Goal: Navigation & Orientation: Find specific page/section

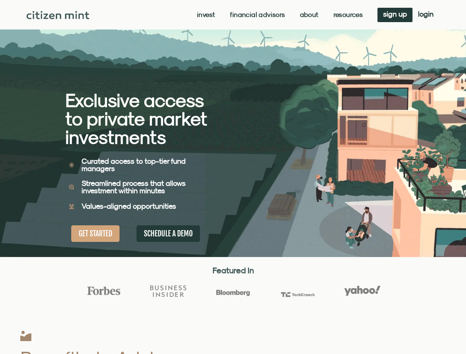
click at [233, 177] on div "Exclusive access to private market investments Exclusive access to private mark…" at bounding box center [149, 128] width 168 height 257
click at [205, 15] on link "Invest" at bounding box center [206, 14] width 18 height 7
click at [347, 15] on link "Resources" at bounding box center [347, 14] width 29 height 7
